Goal: Task Accomplishment & Management: Manage account settings

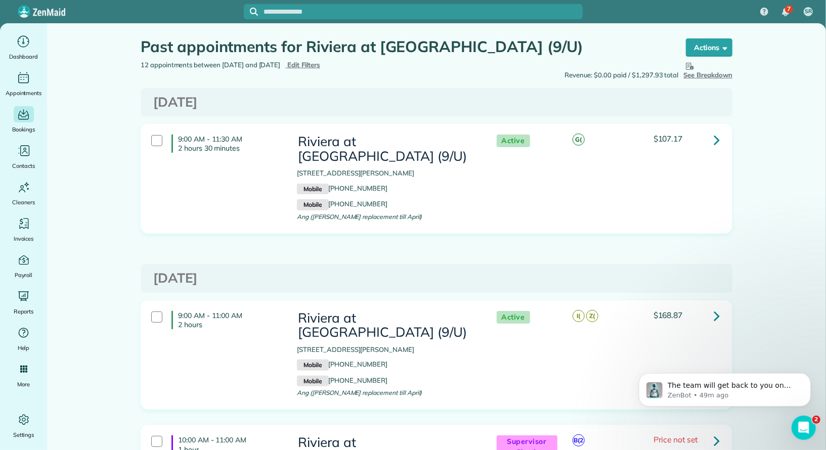
scroll to position [197, 0]
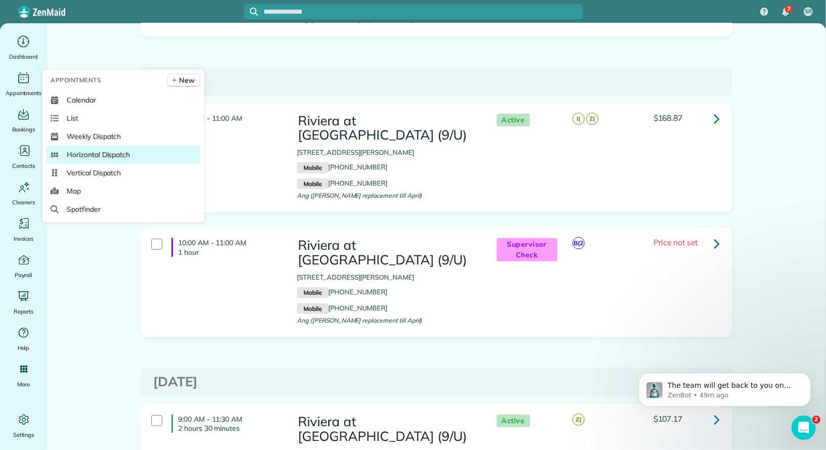
click at [124, 154] on span "Horizontal Dispatch" at bounding box center [98, 155] width 63 height 10
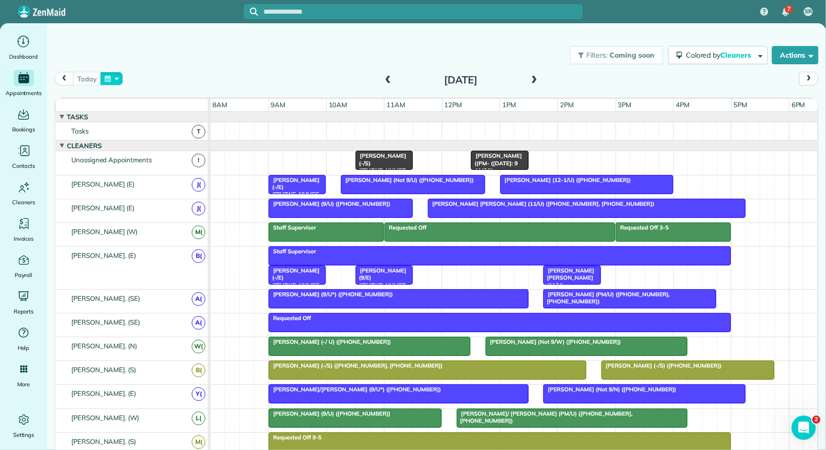
click at [109, 77] on button "button" at bounding box center [111, 79] width 23 height 14
click at [217, 128] on link "10" at bounding box center [216, 131] width 16 height 16
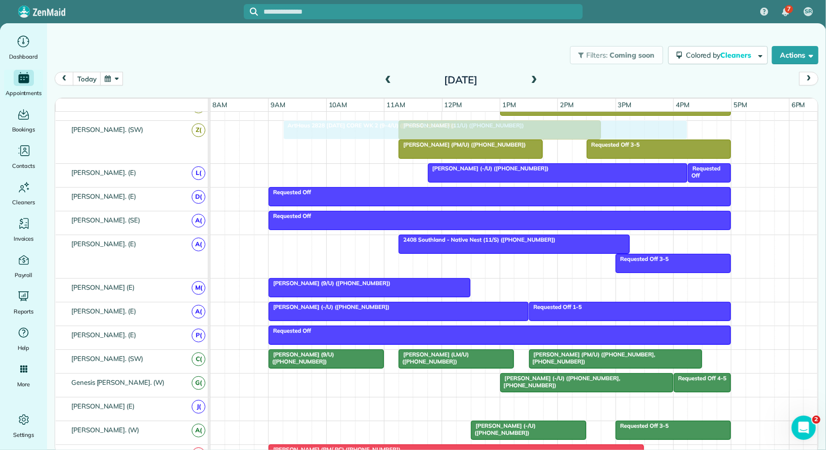
scroll to position [491, 0]
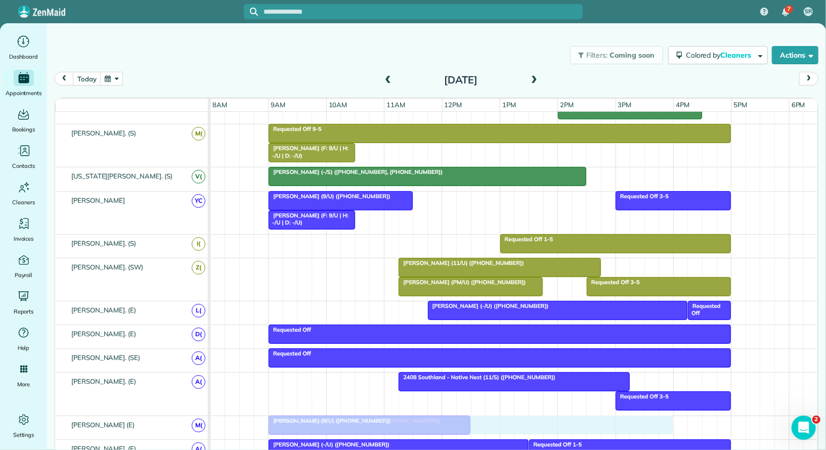
drag, startPoint x: 437, startPoint y: 357, endPoint x: 435, endPoint y: 407, distance: 50.1
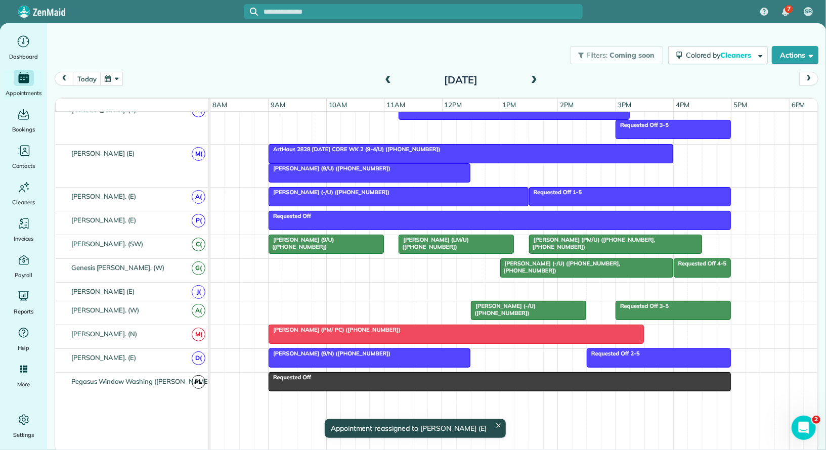
click at [449, 283] on div at bounding box center [514, 292] width 608 height 18
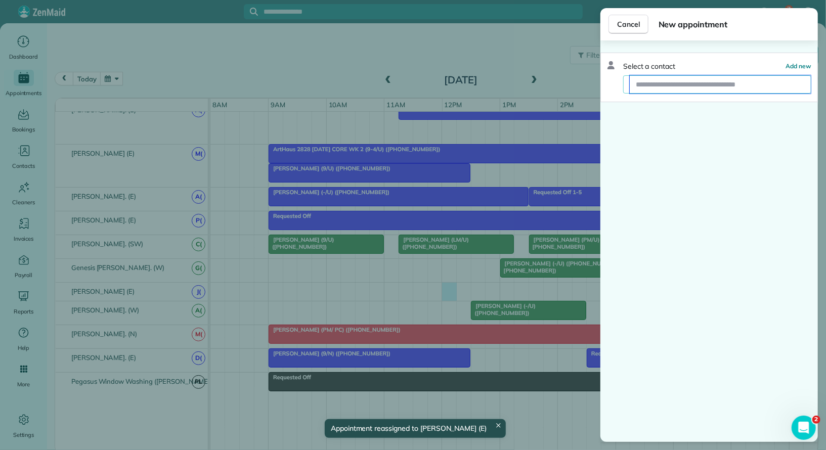
click at [665, 82] on input "text" at bounding box center [720, 84] width 181 height 18
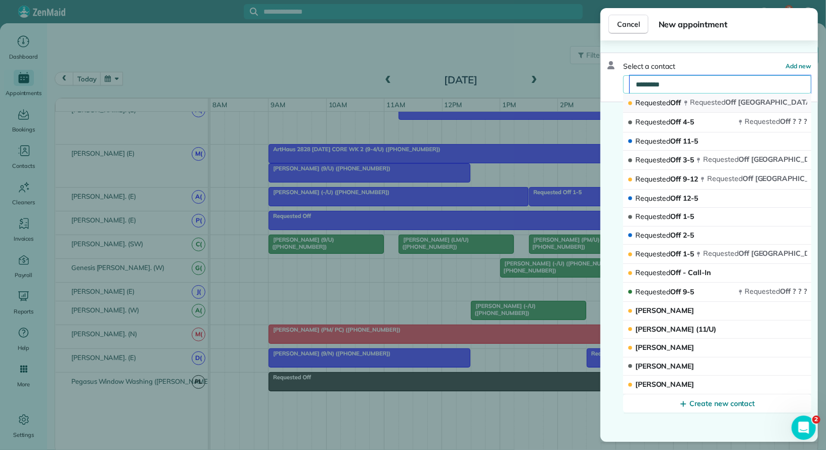
type input "*********"
click at [690, 97] on button "Requested Off Requested Off DALLAS tx 75204" at bounding box center [717, 103] width 188 height 19
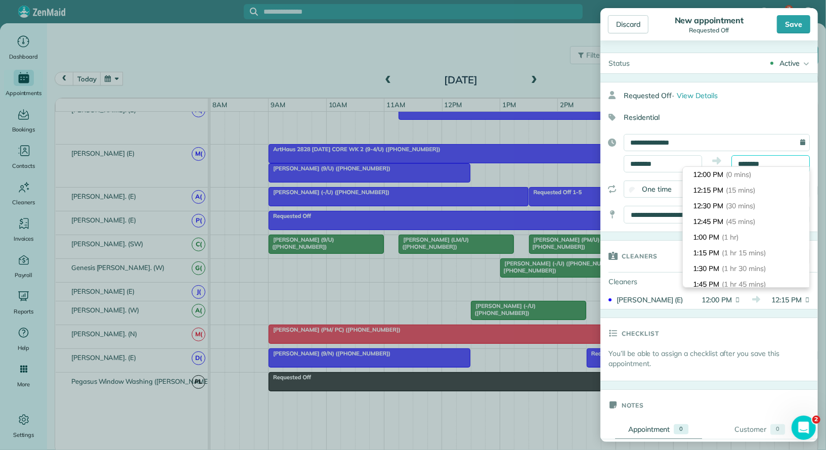
click at [792, 160] on input "********" at bounding box center [771, 163] width 78 height 17
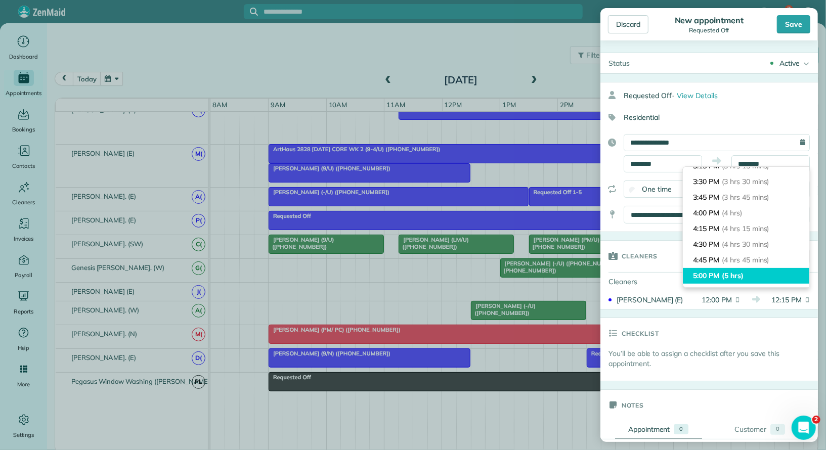
type input "*******"
click at [742, 275] on span "(5 hrs)" at bounding box center [733, 275] width 22 height 9
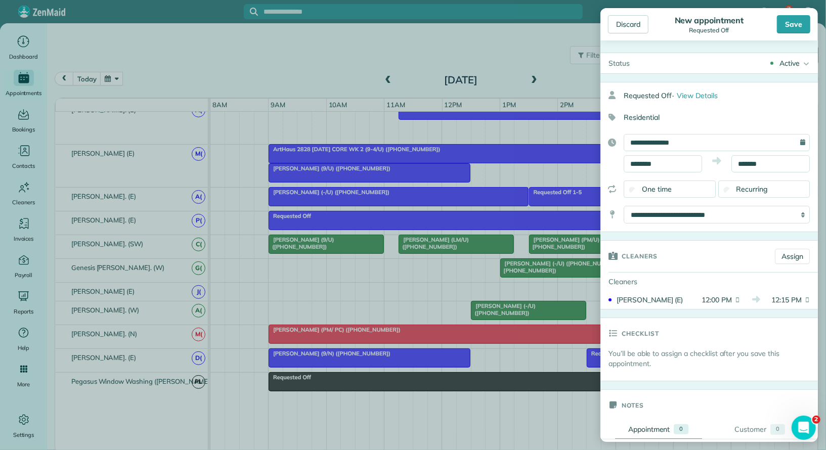
click at [794, 60] on div "Active" at bounding box center [790, 63] width 20 height 10
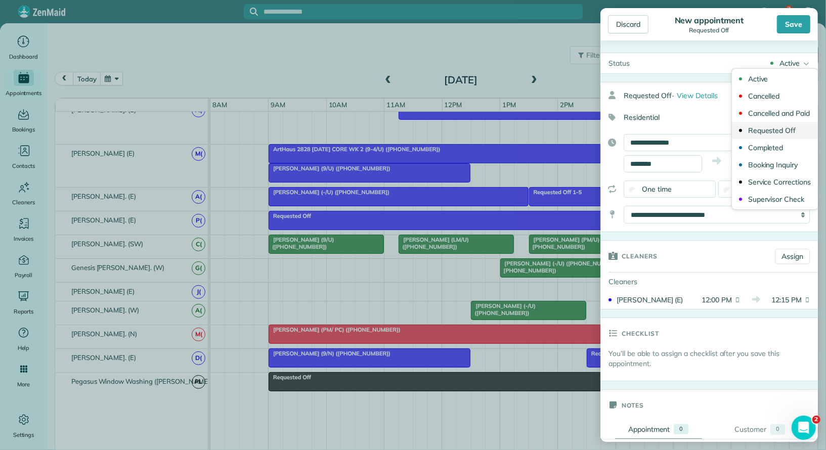
click at [781, 133] on div "Requested Off" at bounding box center [772, 130] width 48 height 7
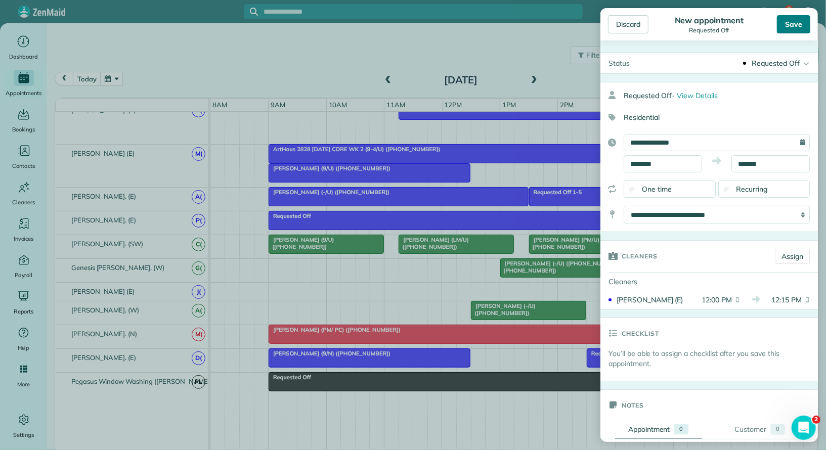
click at [793, 33] on div "Save" at bounding box center [793, 24] width 33 height 18
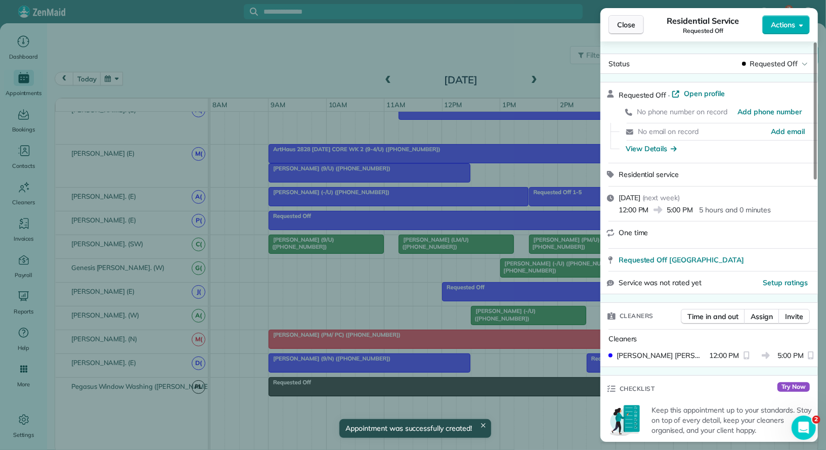
click at [619, 22] on span "Close" at bounding box center [626, 25] width 18 height 10
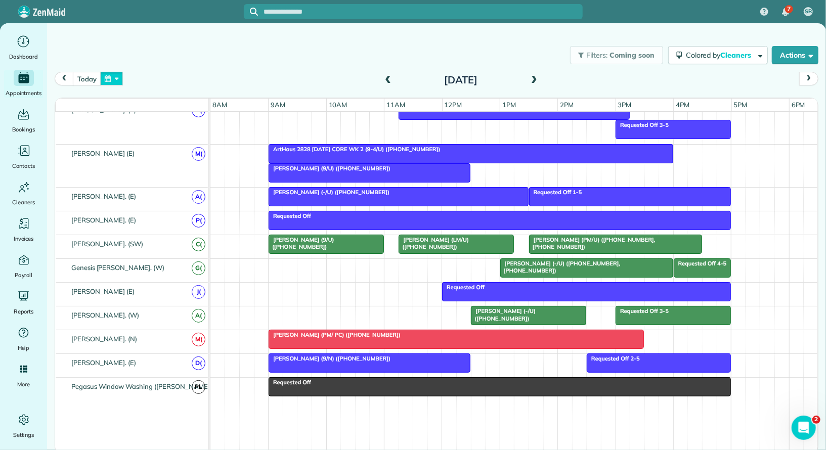
click at [118, 74] on button "button" at bounding box center [111, 79] width 23 height 14
click at [151, 144] on link "13" at bounding box center [152, 147] width 16 height 16
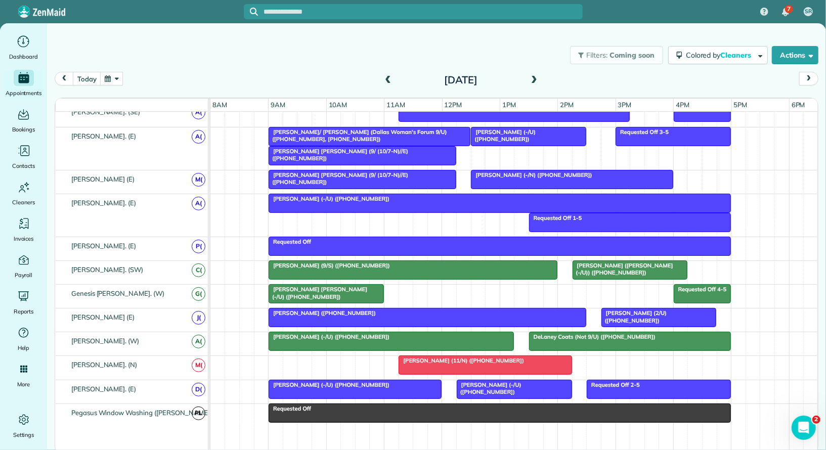
click at [274, 323] on div "Coleen Kinney (2/U) (+15632213046) Michael Wozniak (+15706066555)" at bounding box center [514, 320] width 608 height 23
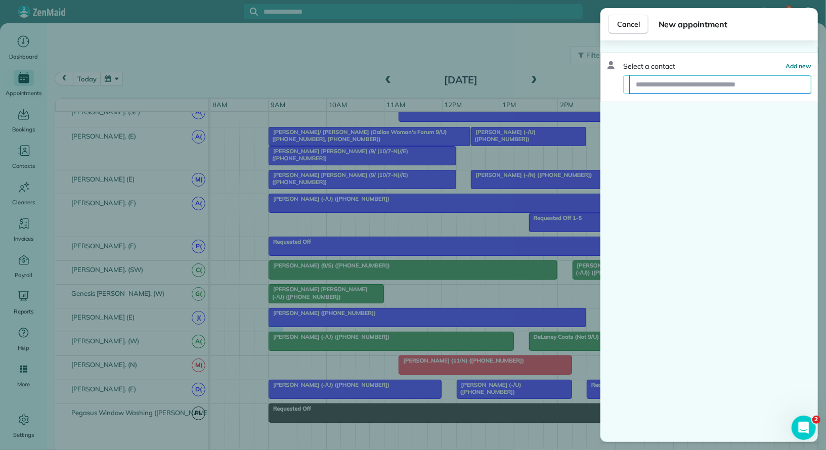
click at [660, 85] on input "text" at bounding box center [720, 84] width 181 height 18
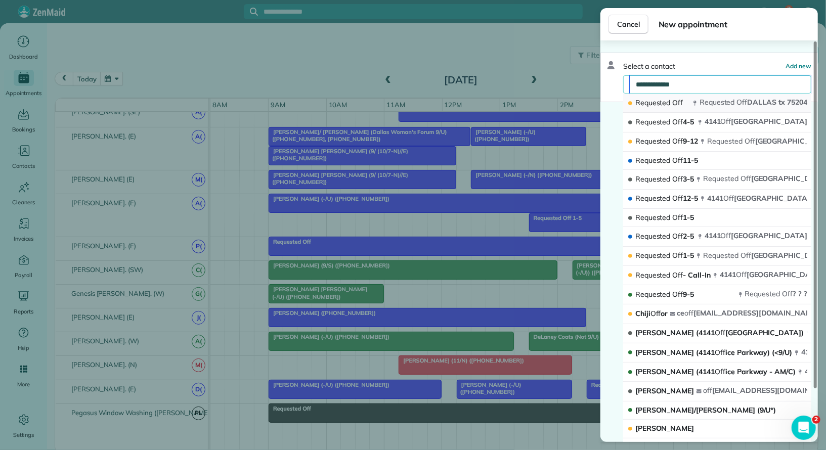
type input "**********"
click at [694, 104] on icon "button" at bounding box center [695, 103] width 5 height 5
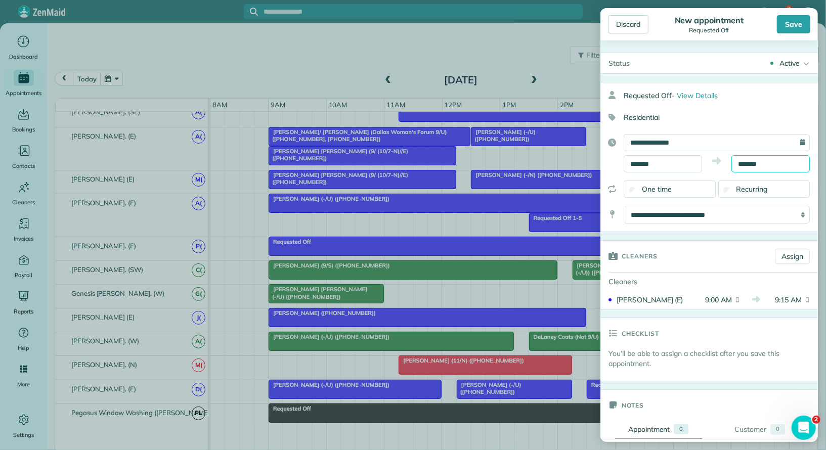
click at [771, 159] on input "*******" at bounding box center [771, 163] width 78 height 17
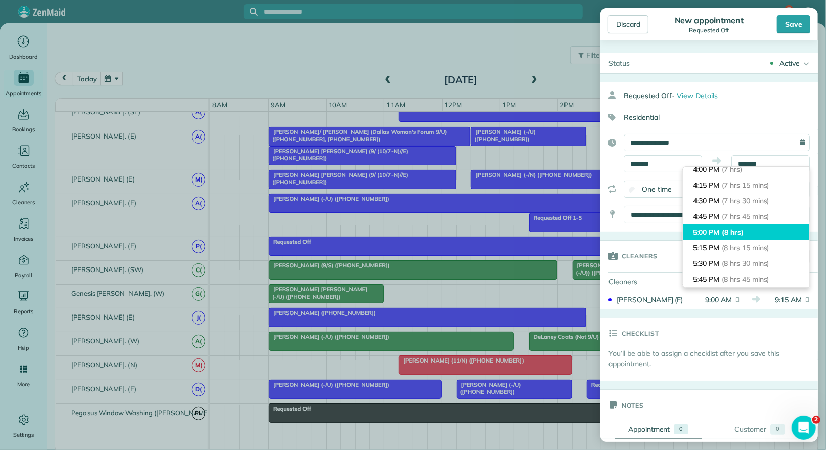
type input "*******"
click at [744, 233] on span "(8 hrs)" at bounding box center [733, 232] width 22 height 9
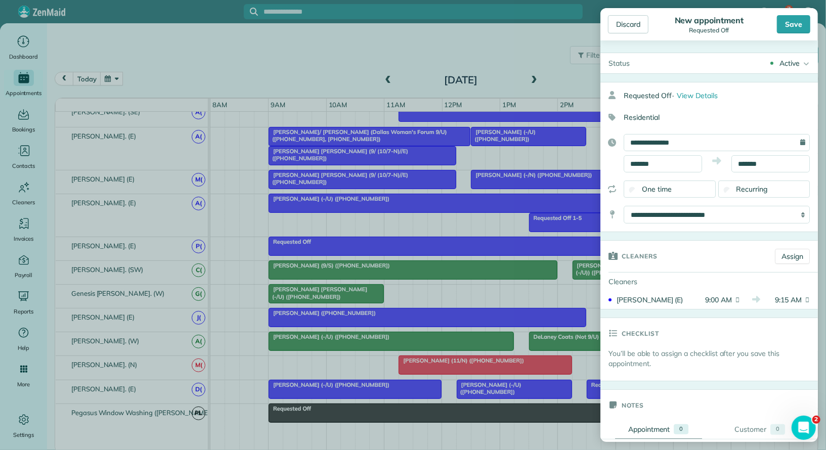
click at [791, 66] on div "Active" at bounding box center [790, 63] width 20 height 10
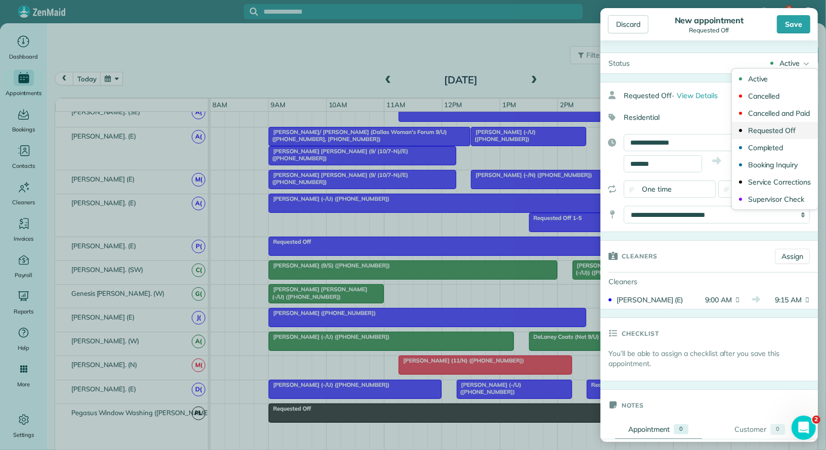
click at [784, 129] on div "Requested Off" at bounding box center [772, 130] width 48 height 7
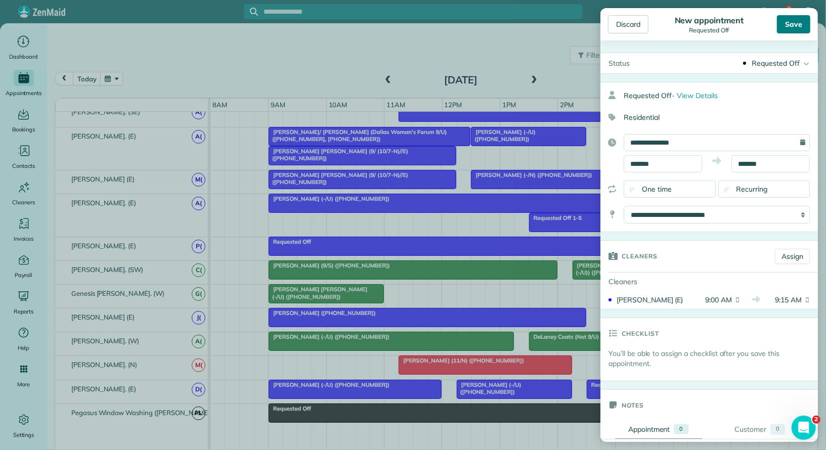
click at [788, 32] on div "Save" at bounding box center [793, 24] width 33 height 18
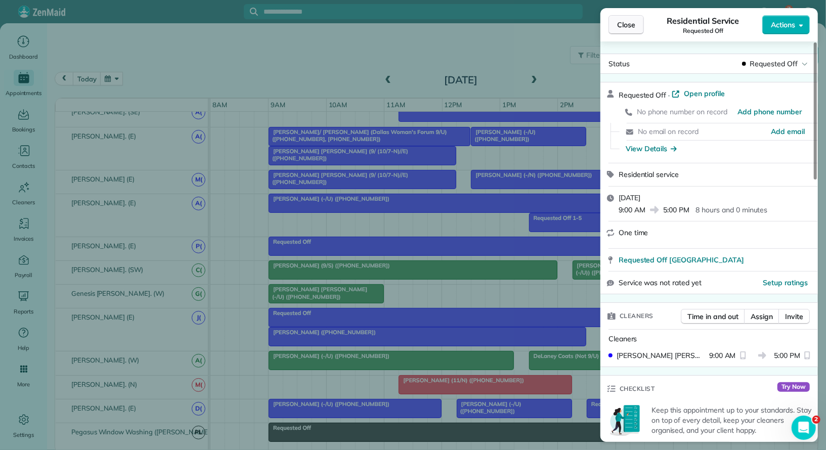
click at [639, 25] on button "Close" at bounding box center [626, 24] width 35 height 19
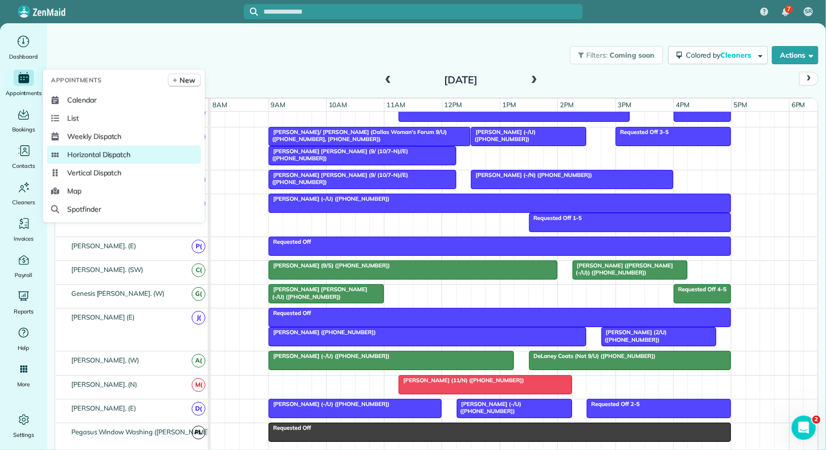
click at [117, 152] on span "Horizontal Dispatch" at bounding box center [98, 155] width 63 height 10
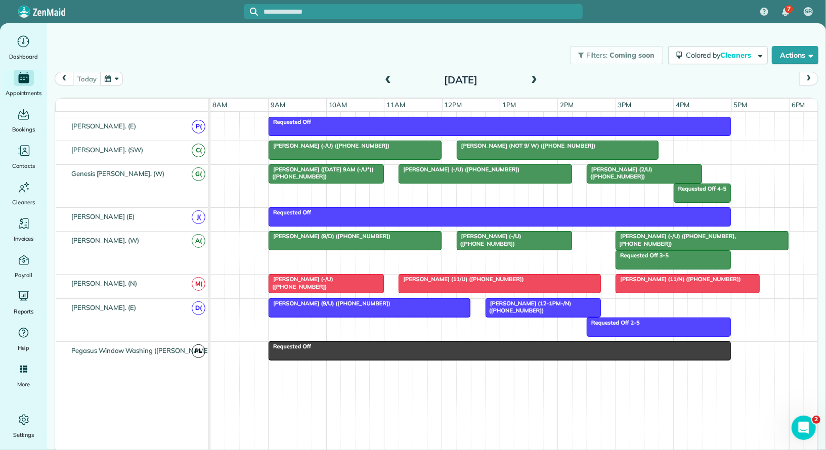
click at [669, 275] on div at bounding box center [687, 284] width 143 height 18
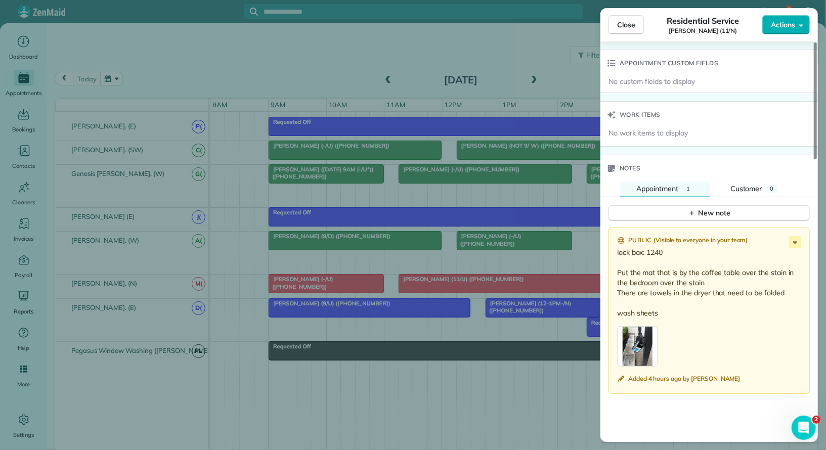
scroll to position [813, 0]
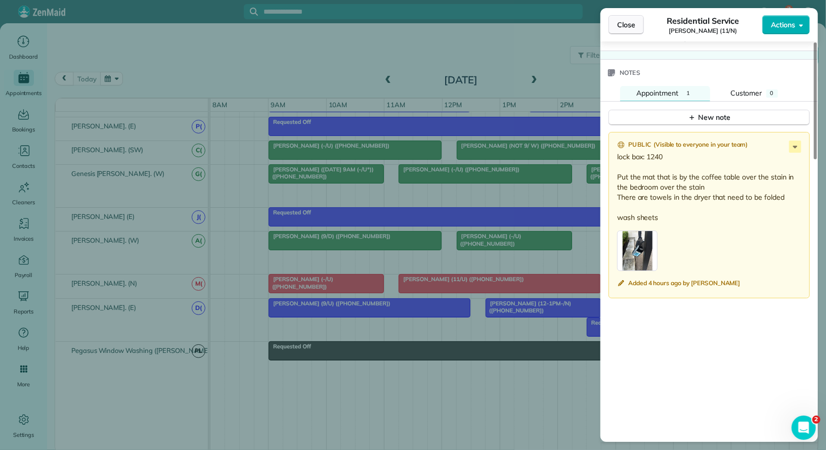
click at [626, 24] on span "Close" at bounding box center [626, 25] width 18 height 10
